Goal: Information Seeking & Learning: Learn about a topic

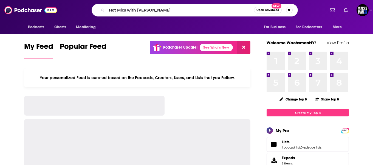
type input "Hot Mics with [PERSON_NAME]"
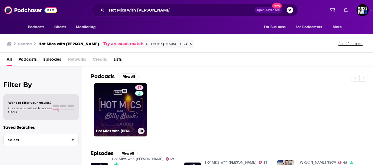
click at [126, 100] on link "57 Hot Mics with [PERSON_NAME]" at bounding box center [120, 109] width 53 height 53
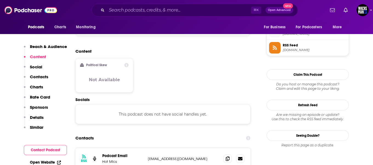
scroll to position [400, 0]
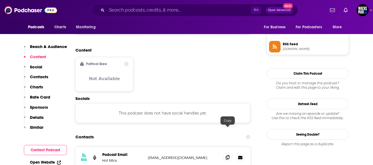
click at [227, 153] on span at bounding box center [228, 157] width 8 height 8
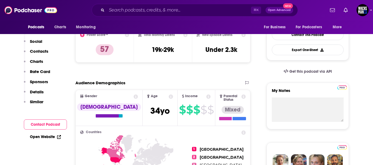
scroll to position [0, 0]
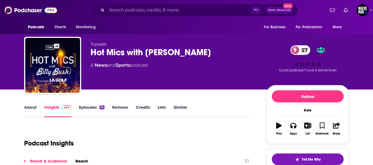
click at [30, 108] on link "About" at bounding box center [30, 111] width 12 height 13
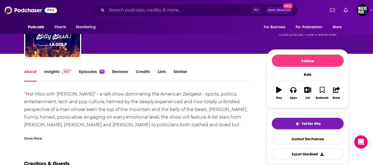
scroll to position [36, 0]
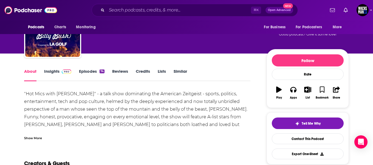
click at [31, 137] on div "Show More" at bounding box center [33, 137] width 18 height 5
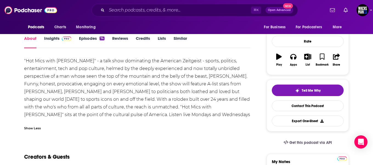
scroll to position [0, 0]
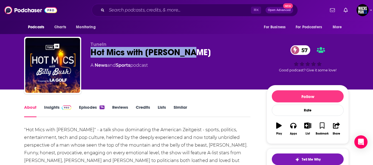
drag, startPoint x: 190, startPoint y: 54, endPoint x: 90, endPoint y: 51, distance: 99.7
click at [91, 51] on div "Hot Mics with [PERSON_NAME] 57" at bounding box center [174, 52] width 167 height 11
copy h1 "Hot Mics with [PERSON_NAME]"
